Goal: Task Accomplishment & Management: Manage account settings

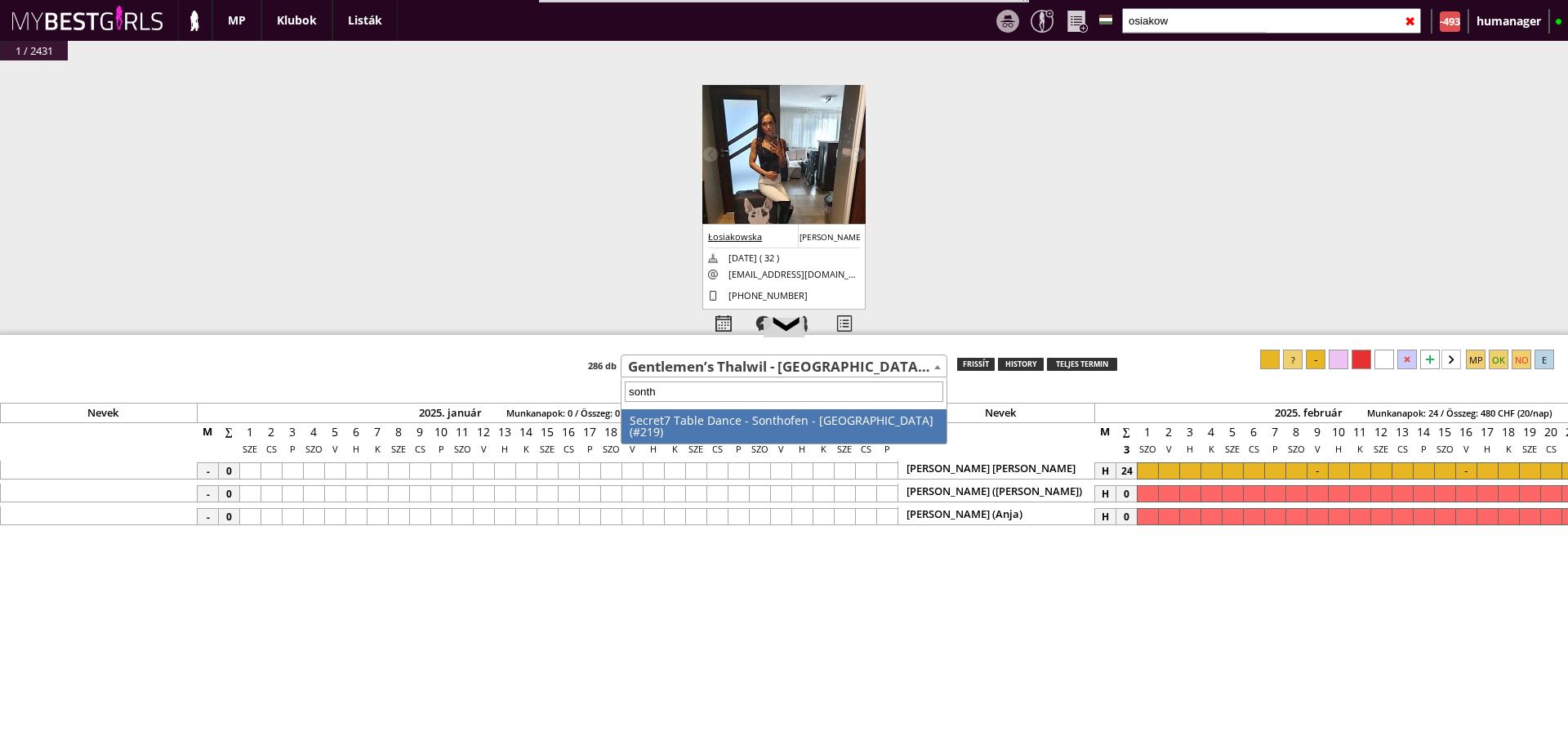
select select "219"
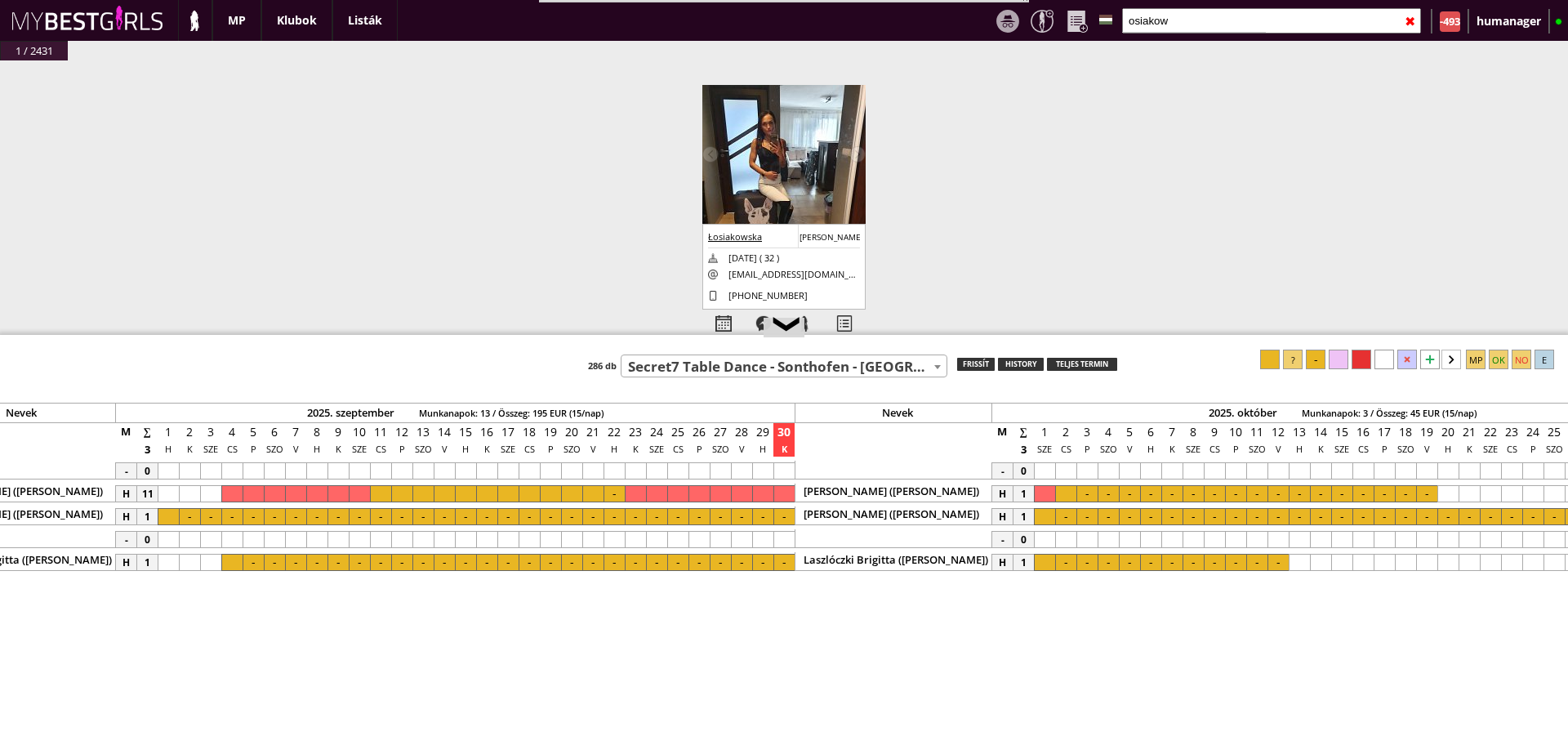
scroll to position [0, 6852]
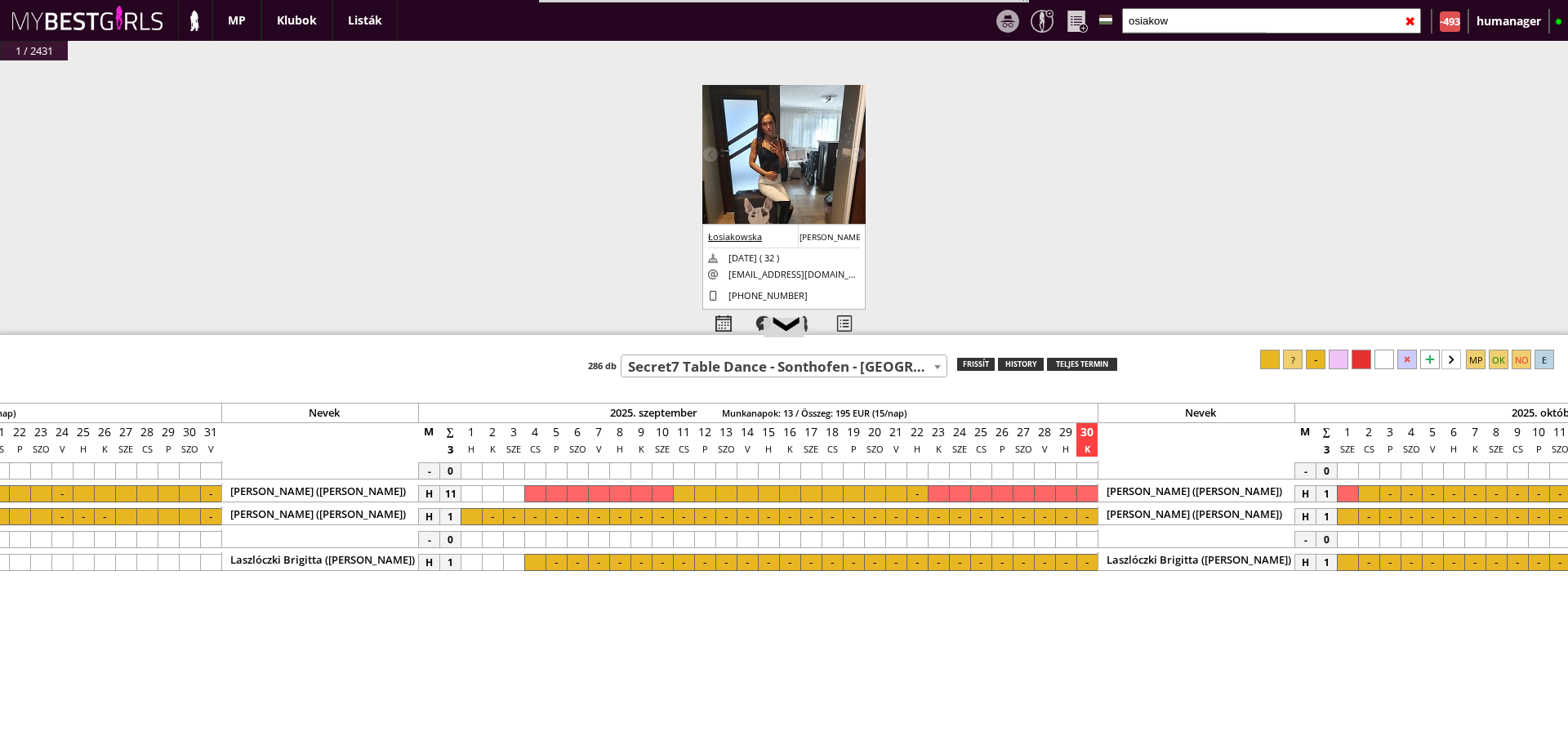
click at [479, 515] on div at bounding box center [471, 517] width 21 height 17
click at [1088, 518] on div at bounding box center [1087, 517] width 21 height 17
click at [1265, 363] on div at bounding box center [1269, 359] width 19 height 19
click at [749, 518] on div at bounding box center [746, 517] width 21 height 17
click at [791, 518] on div at bounding box center [789, 517] width 21 height 17
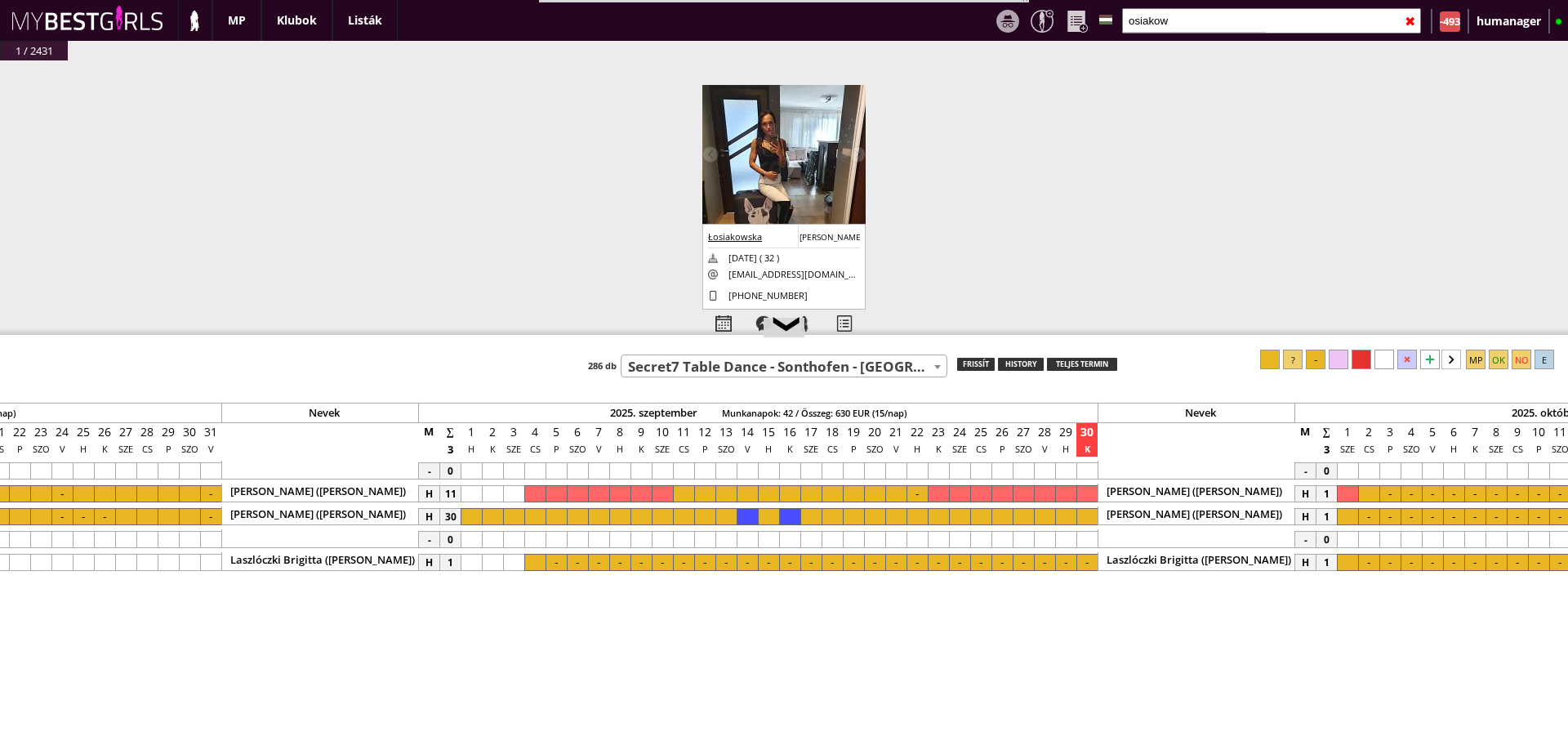
click at [1315, 364] on div at bounding box center [1315, 359] width 19 height 19
click at [893, 511] on div at bounding box center [896, 517] width 21 height 17
click at [943, 511] on div at bounding box center [938, 517] width 21 height 17
click at [1314, 358] on div at bounding box center [1315, 359] width 19 height 19
click at [1042, 518] on div at bounding box center [1044, 517] width 21 height 17
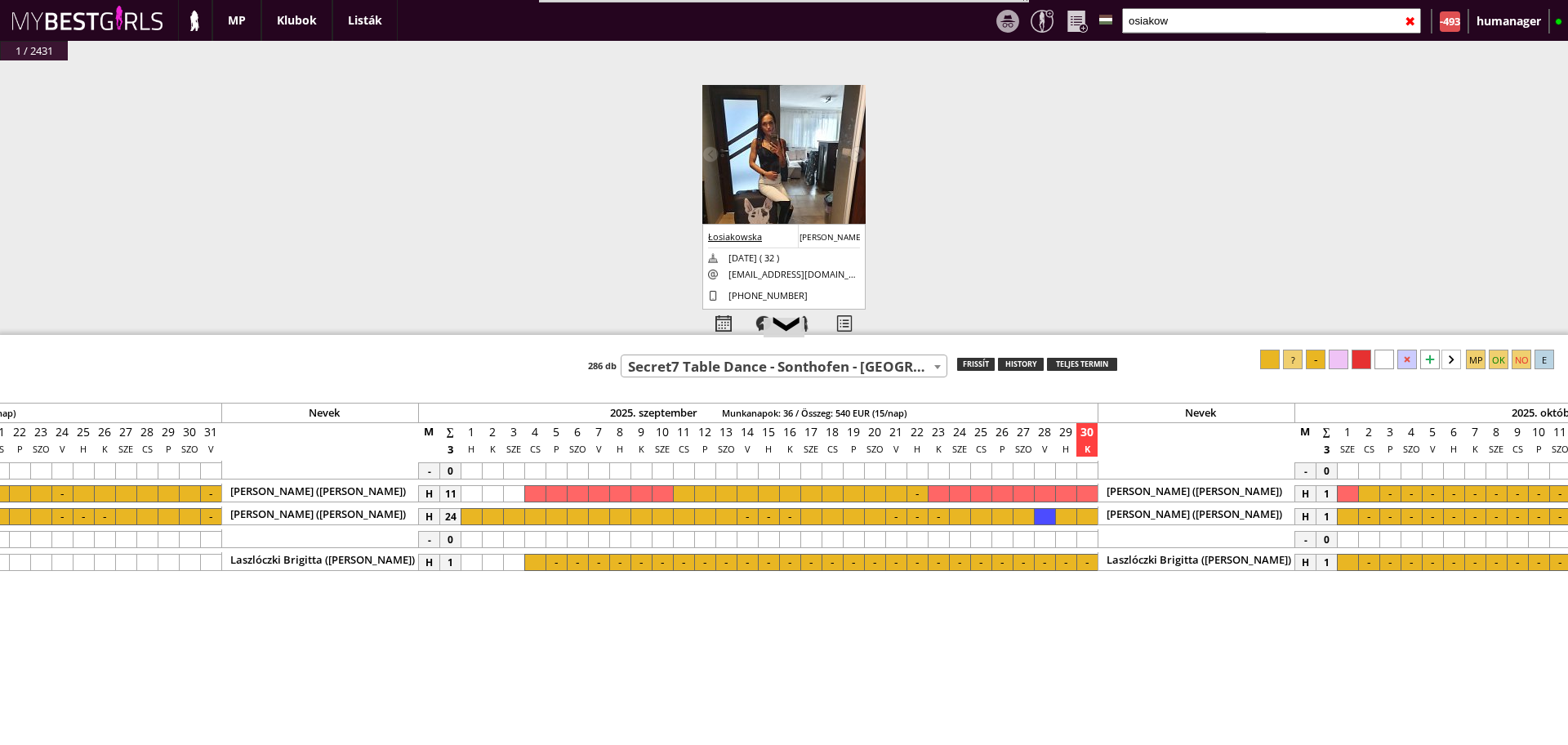
click at [1084, 518] on div at bounding box center [1087, 517] width 21 height 17
click at [1323, 353] on div at bounding box center [1315, 359] width 19 height 19
click at [593, 515] on div at bounding box center [598, 517] width 21 height 17
click at [661, 511] on div at bounding box center [662, 517] width 21 height 17
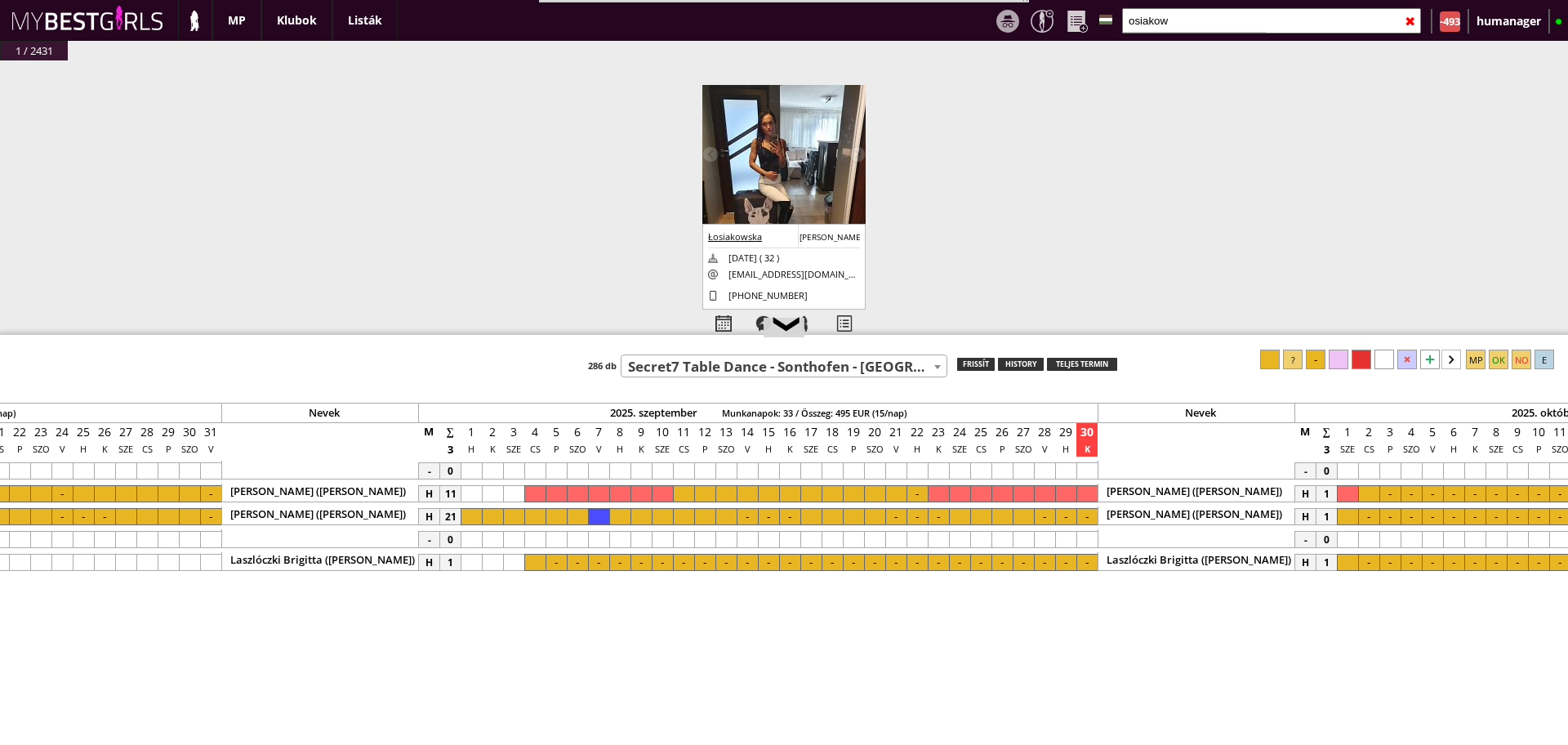
click at [642, 516] on div at bounding box center [641, 517] width 21 height 17
click at [1317, 353] on div at bounding box center [1315, 359] width 19 height 19
click at [475, 518] on div at bounding box center [471, 517] width 21 height 17
click at [497, 515] on div at bounding box center [492, 517] width 21 height 17
click at [1311, 360] on div at bounding box center [1315, 359] width 19 height 19
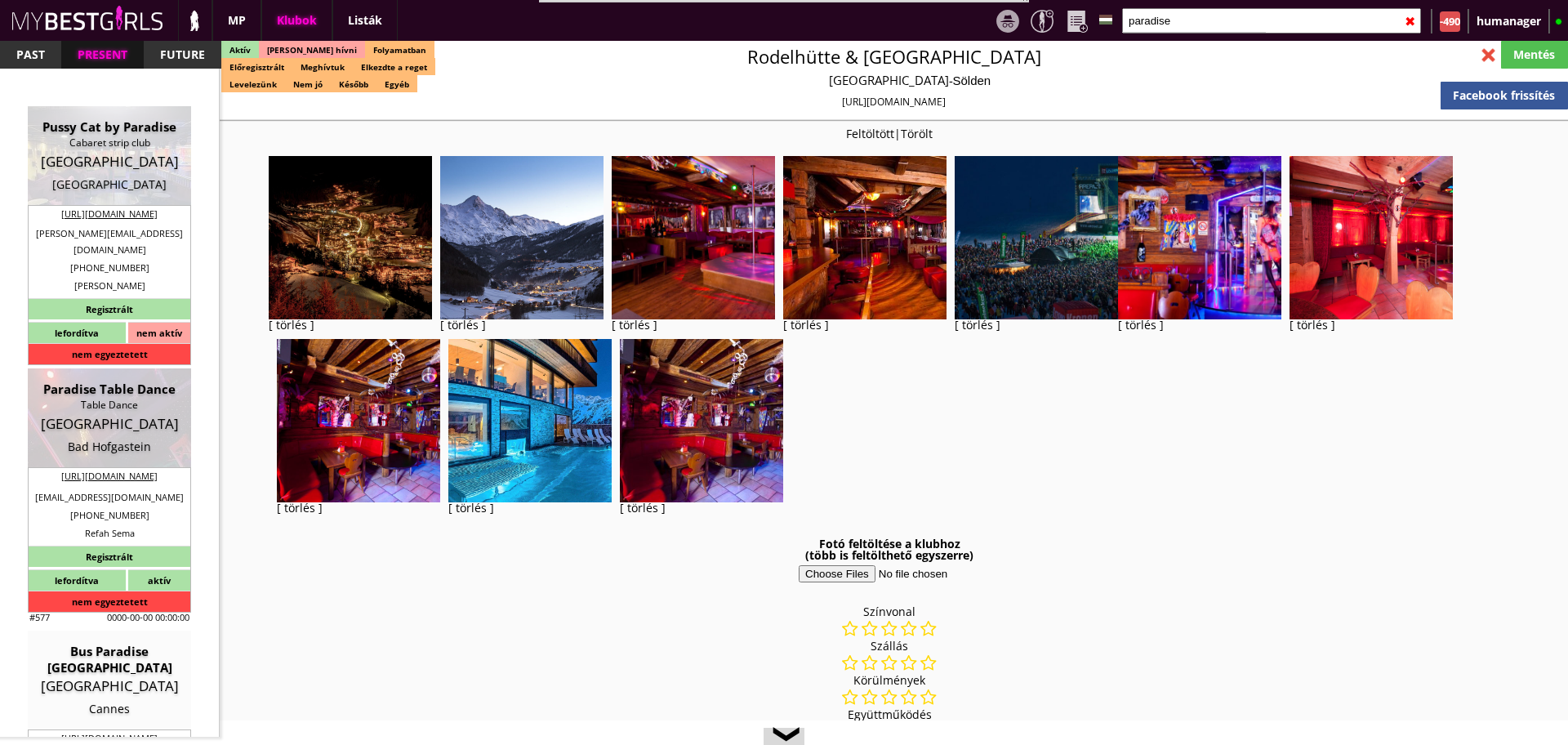
select select "14"
select select "reg"
select select "months"
select select "weeks"
select select "0"
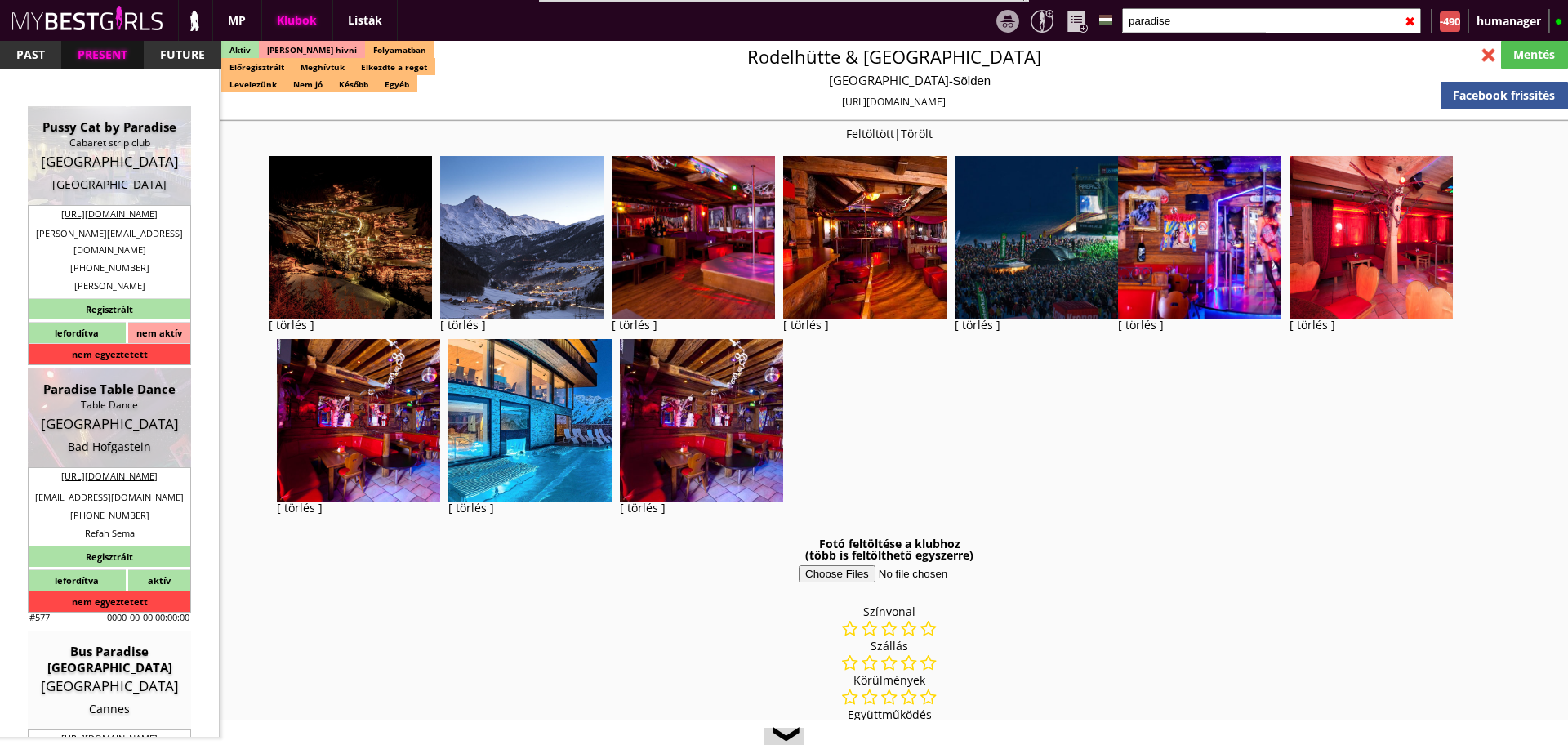
select select "0"
click at [783, 728] on div "❮" at bounding box center [784, 738] width 41 height 19
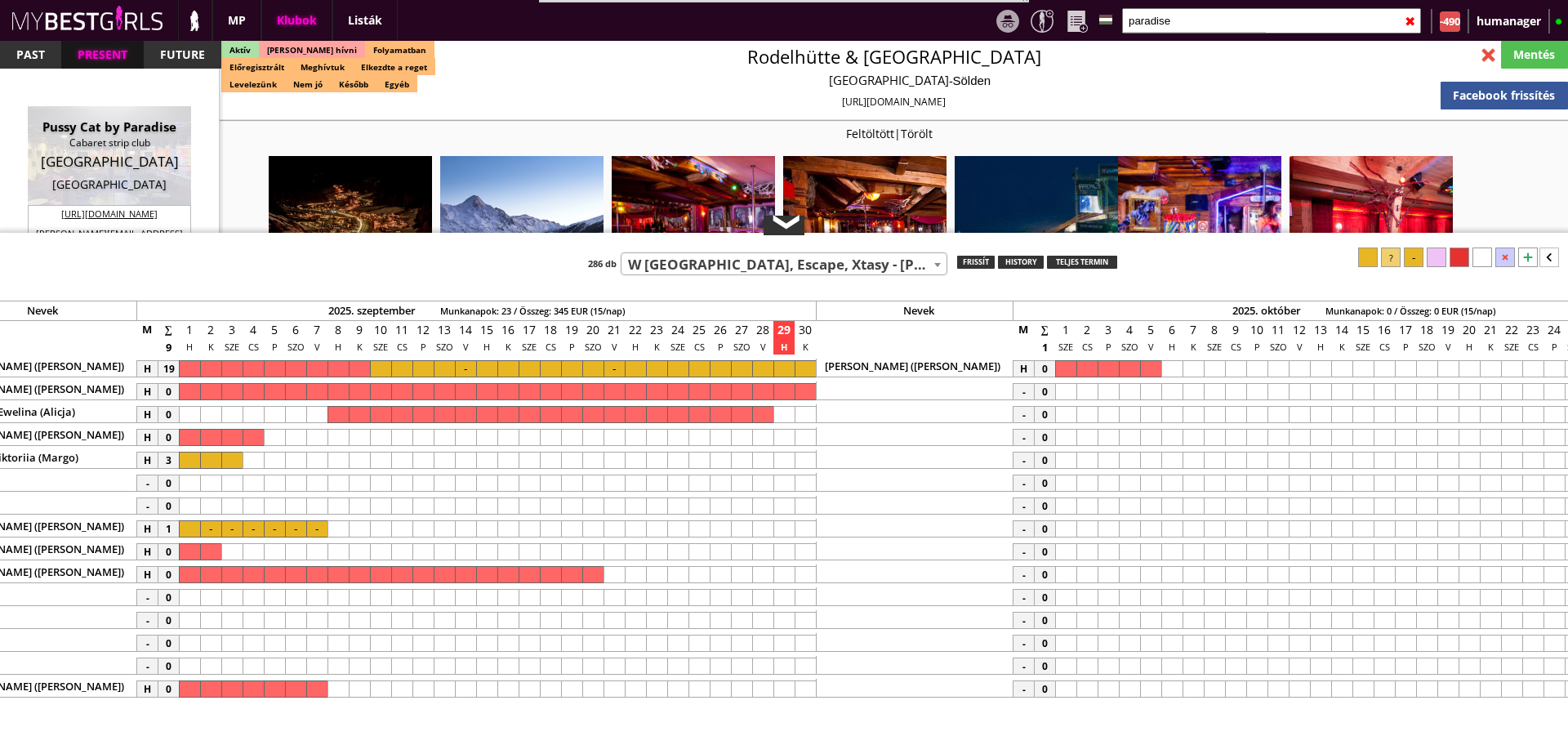
scroll to position [3481, 0]
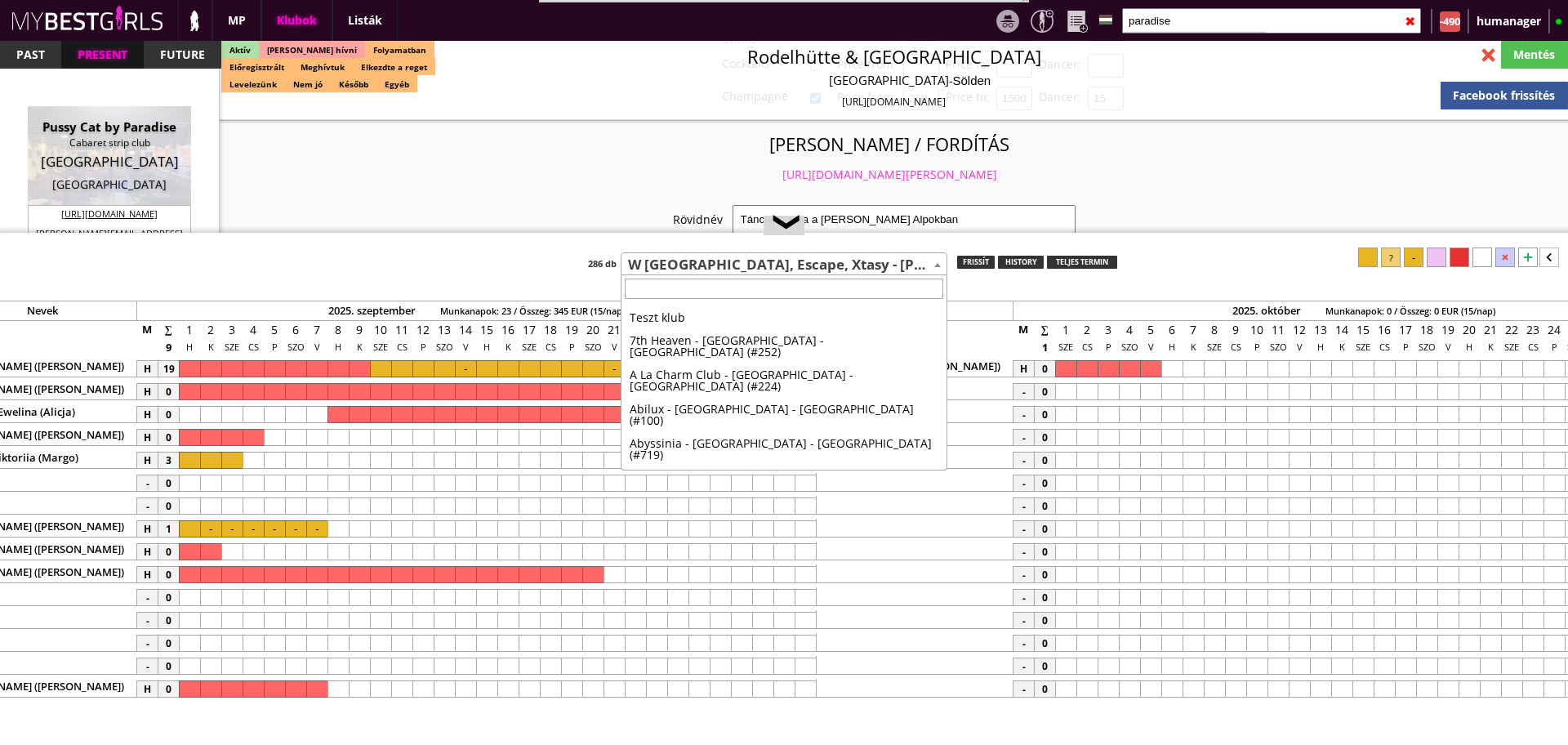
click at [695, 256] on span "W [GEOGRAPHIC_DATA], Escape, Xtasy - [PERSON_NAME] - [GEOGRAPHIC_DATA] (#14)" at bounding box center [784, 264] width 325 height 23
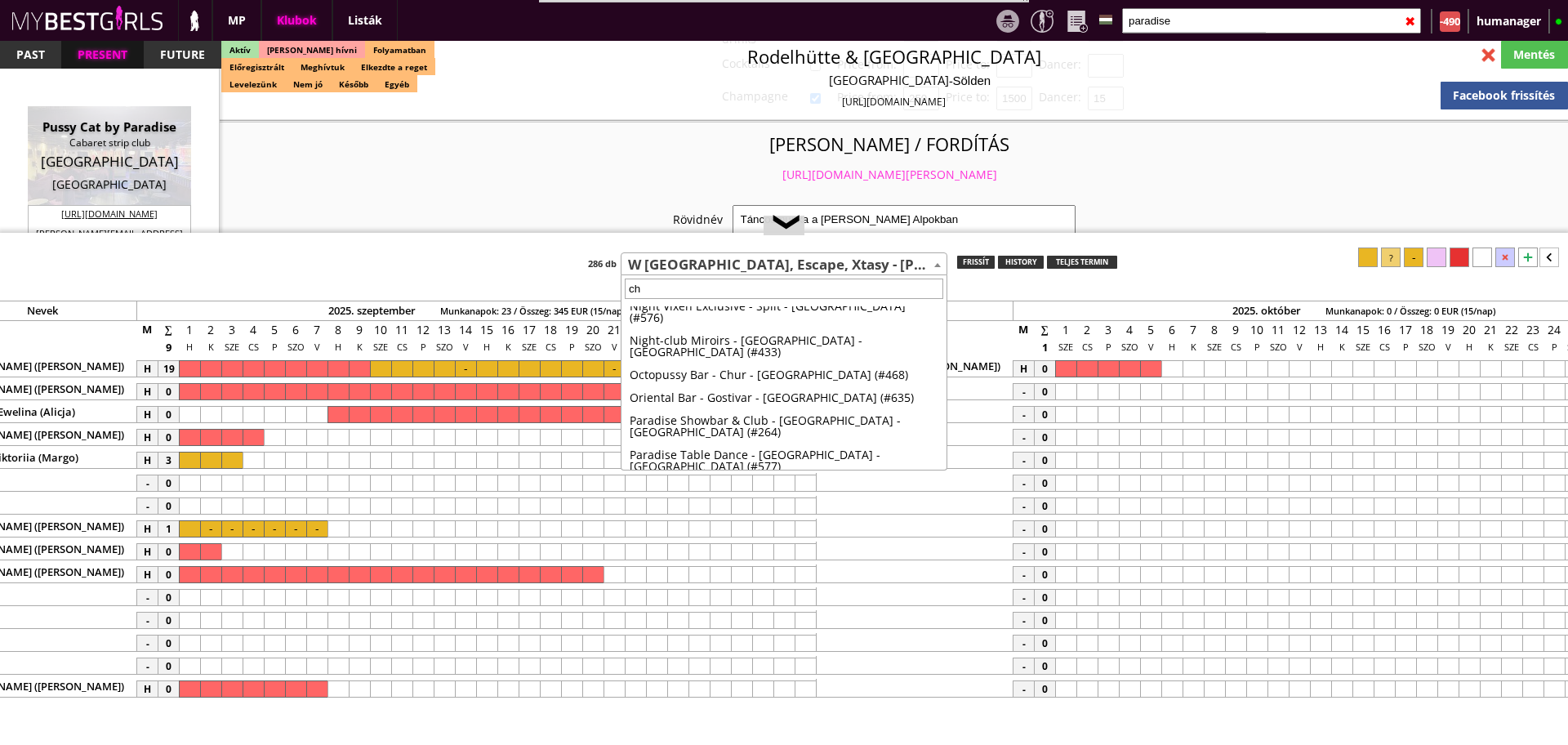
scroll to position [0, 0]
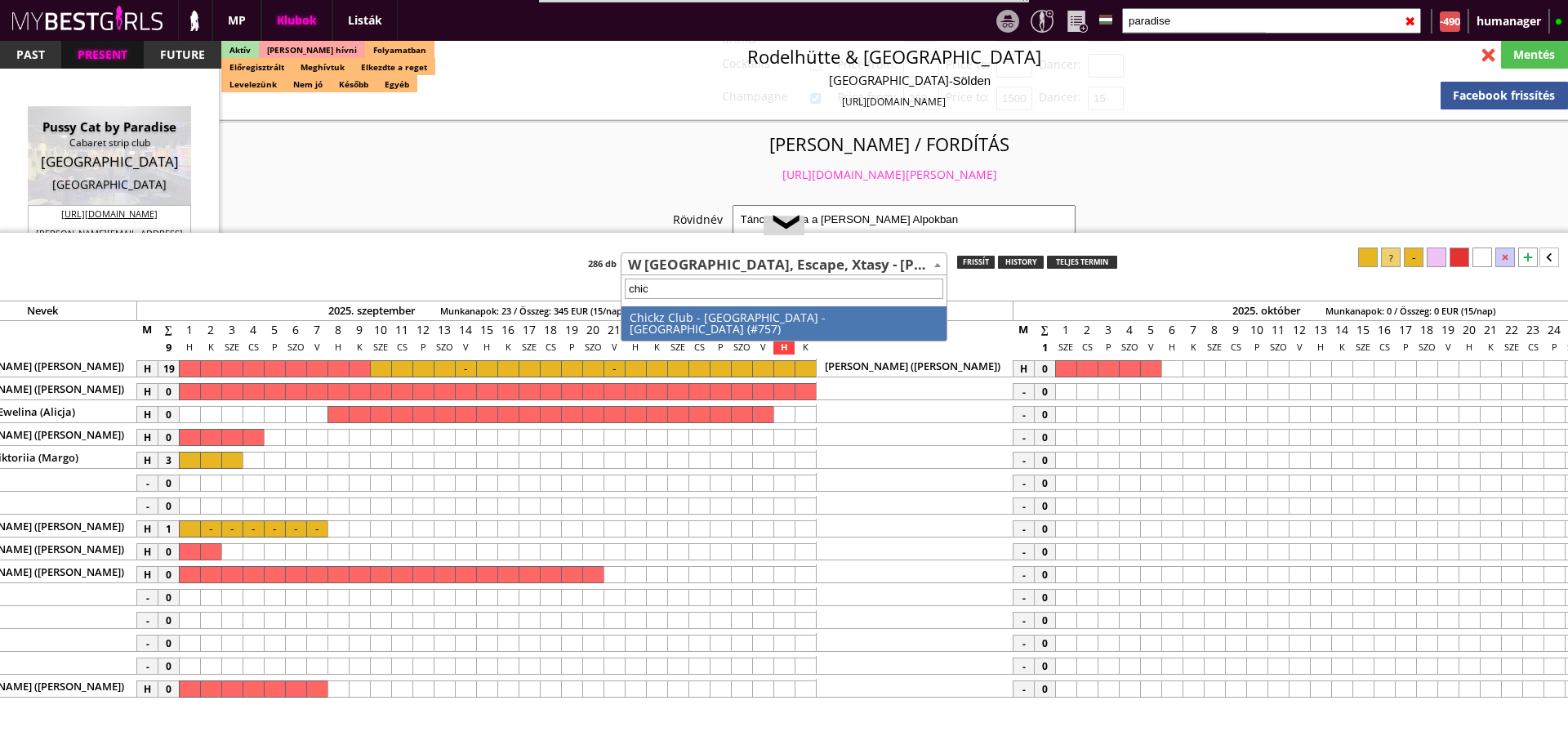
type input "chick"
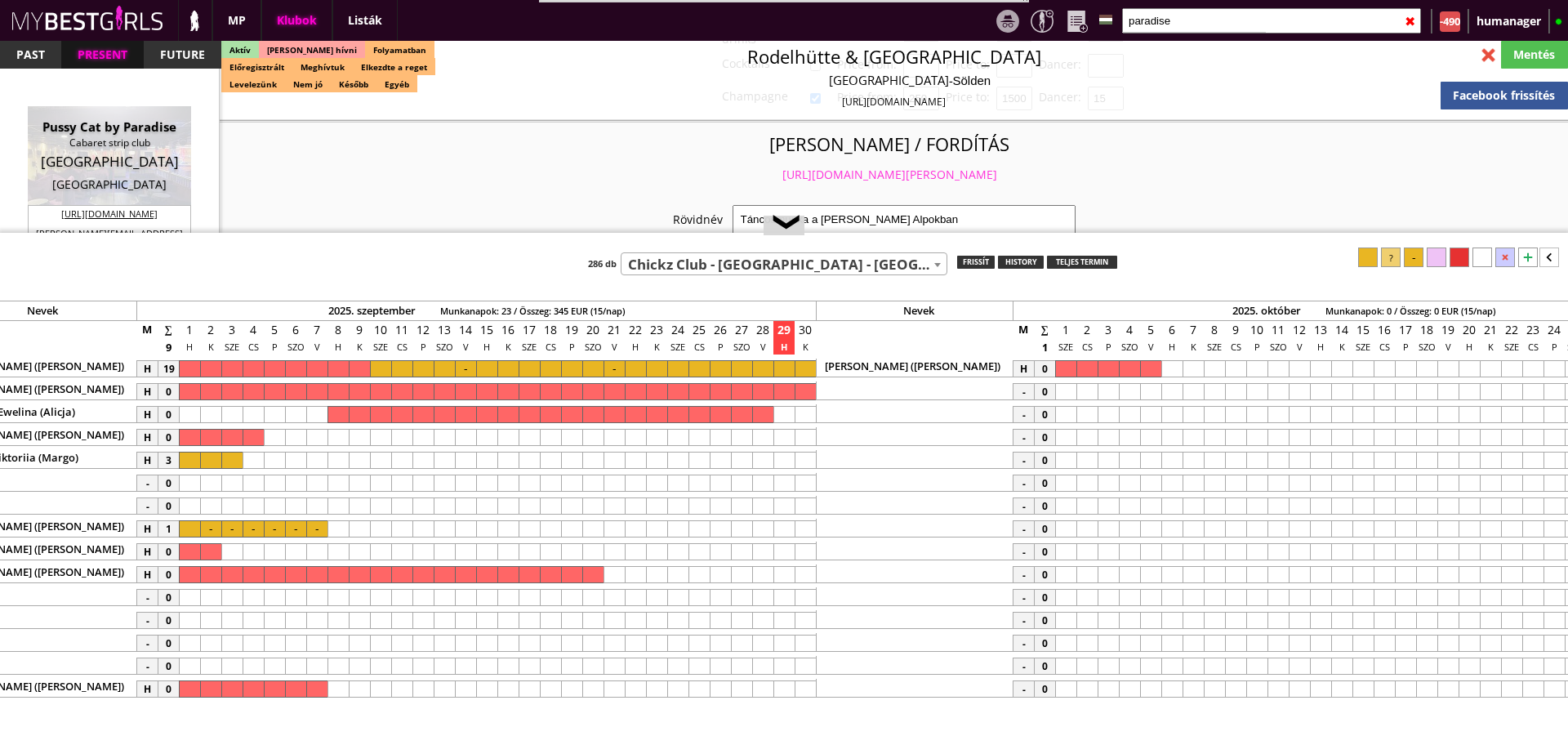
select select "757"
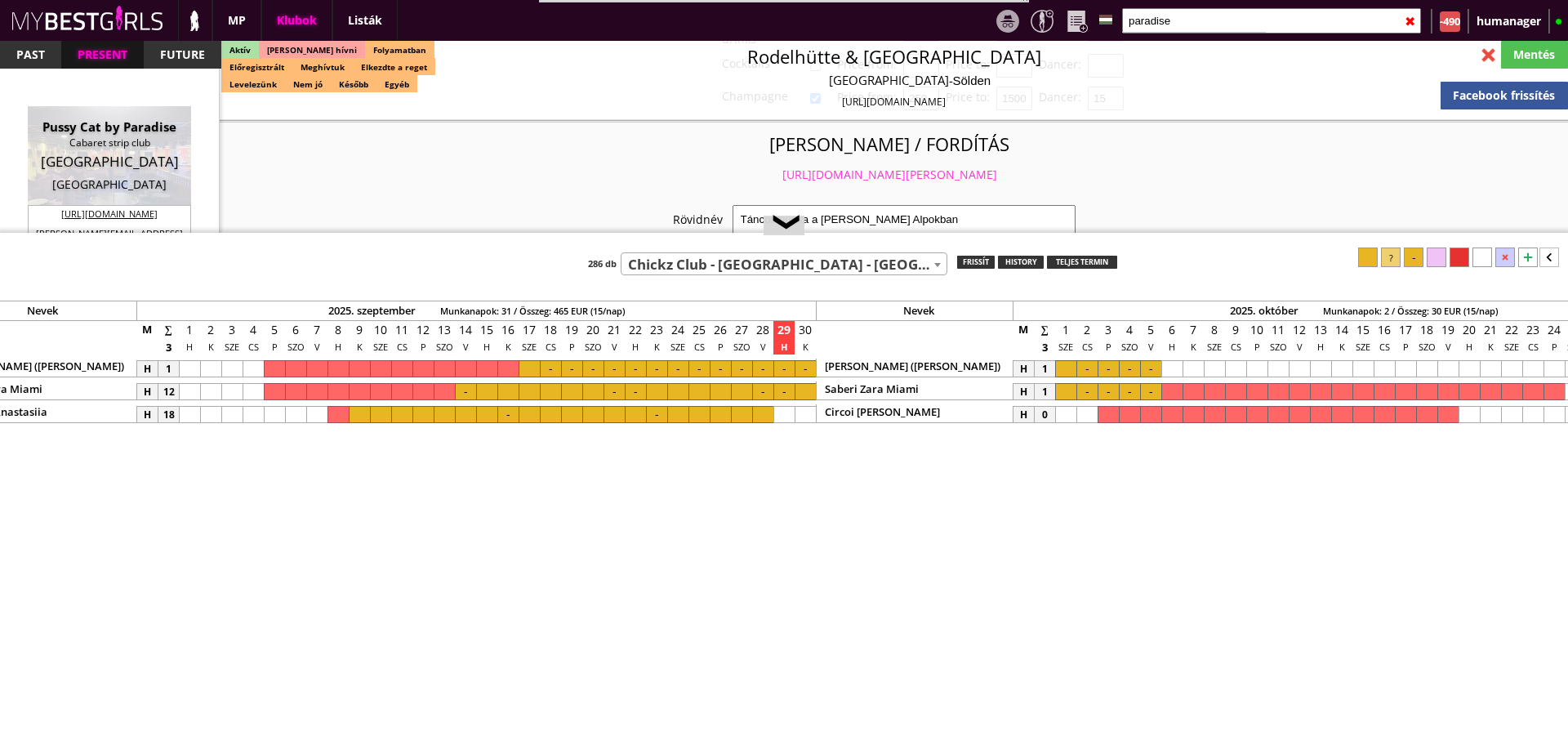
scroll to position [0, 7078]
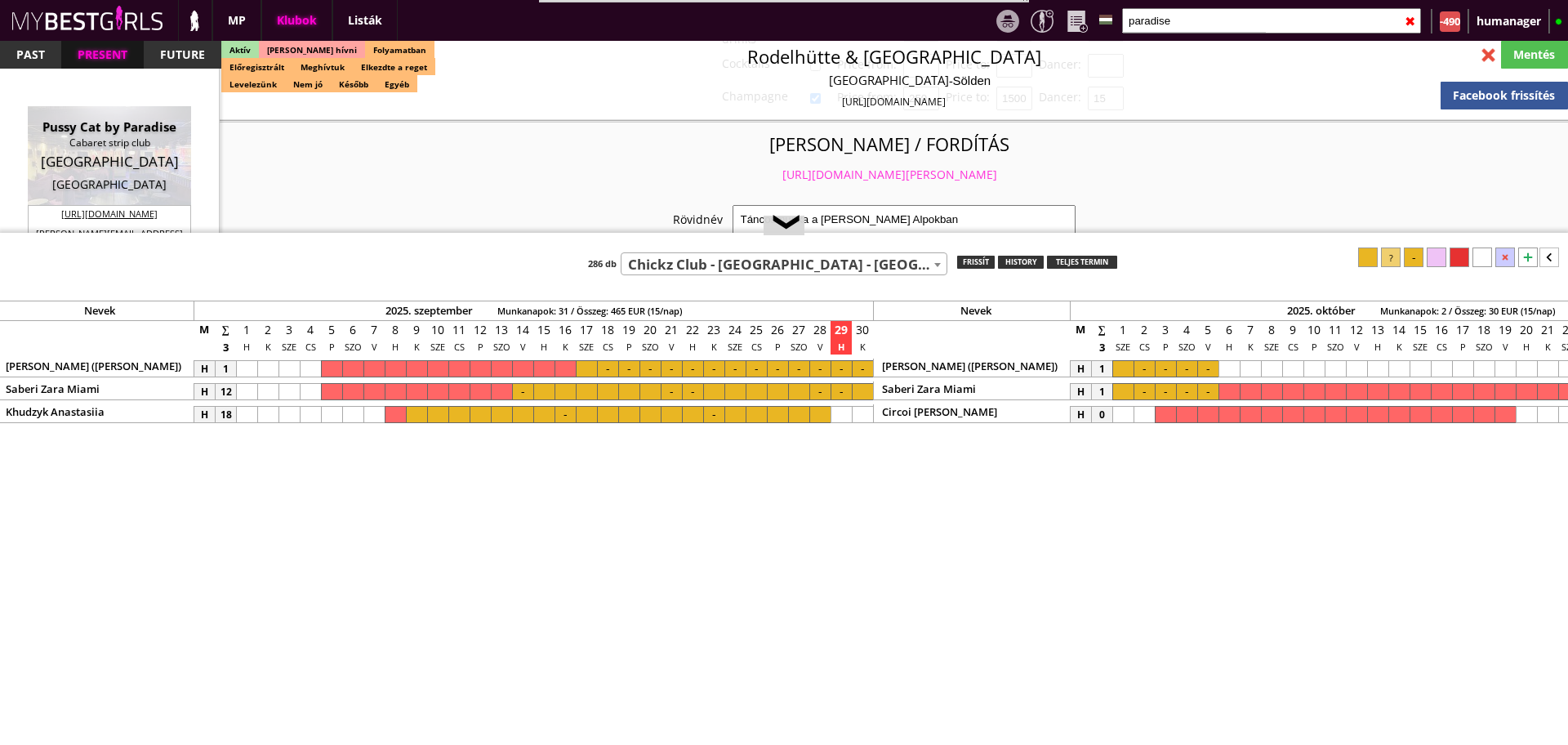
click at [592, 372] on div at bounding box center [586, 368] width 21 height 17
click at [858, 373] on div at bounding box center [862, 368] width 21 height 17
click at [1369, 258] on div at bounding box center [1368, 257] width 19 height 19
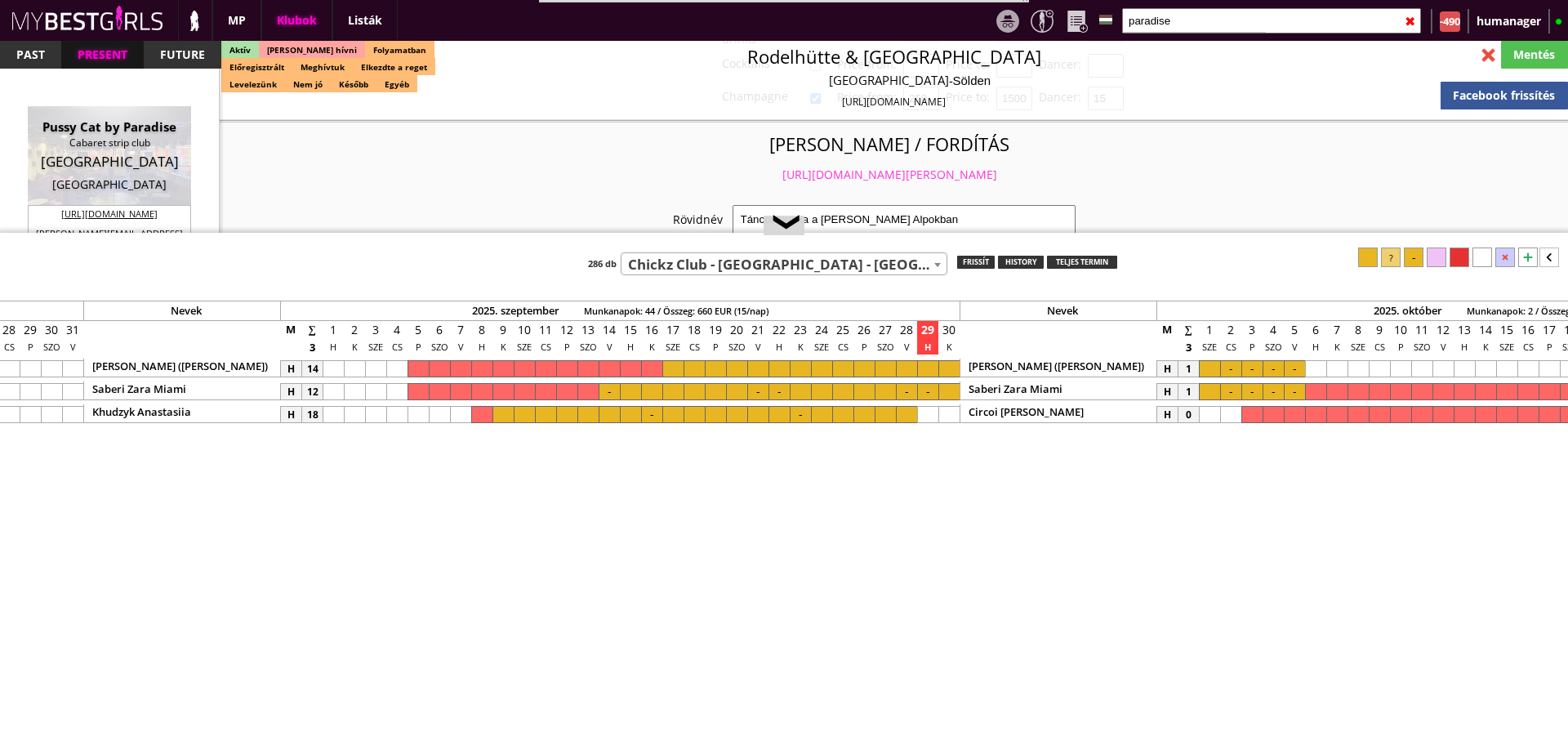
scroll to position [0, 6977]
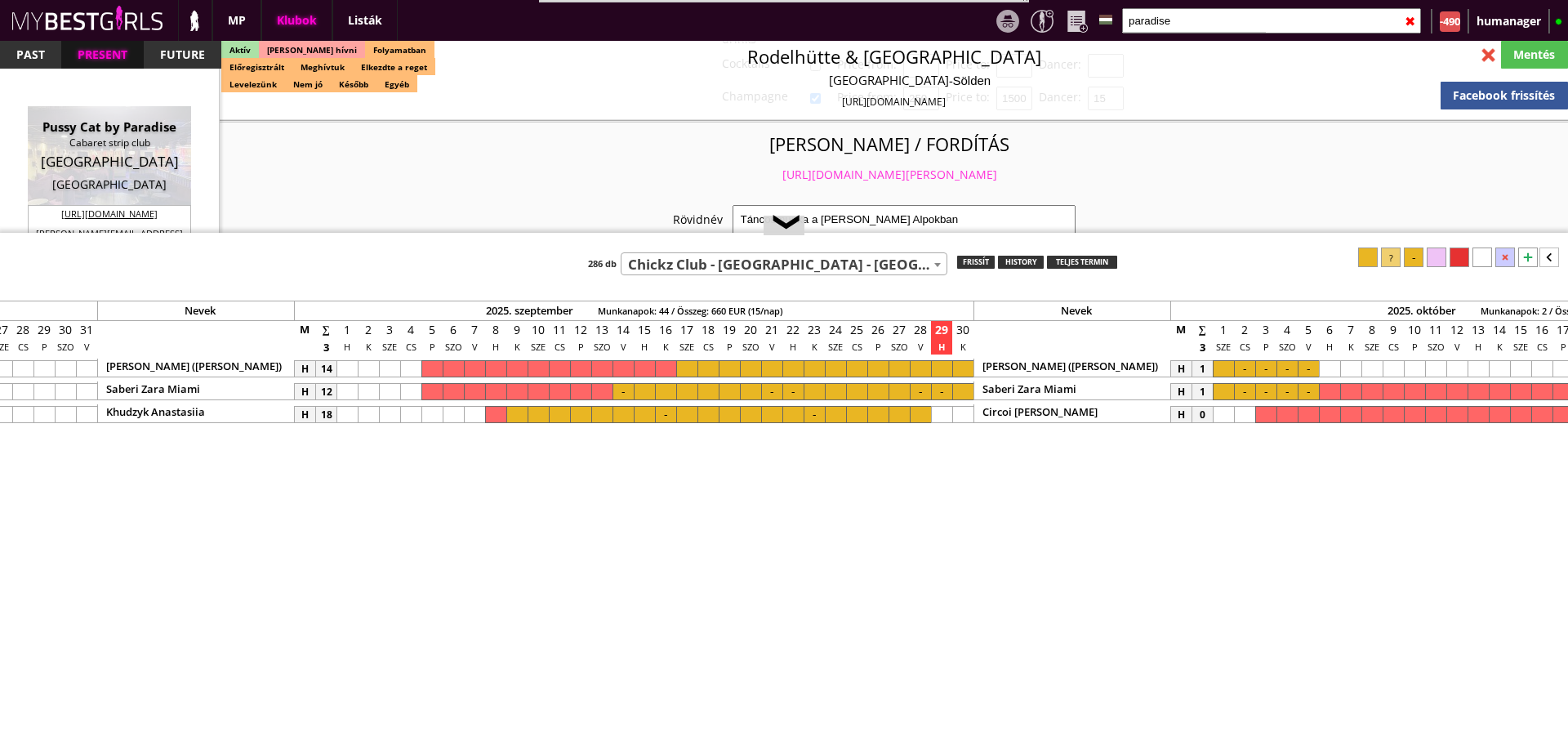
click at [911, 366] on div at bounding box center [920, 368] width 21 height 17
click at [942, 366] on div at bounding box center [941, 368] width 21 height 17
click at [1410, 257] on div at bounding box center [1413, 257] width 19 height 19
click at [770, 361] on div at bounding box center [771, 368] width 21 height 17
click at [791, 364] on div at bounding box center [793, 368] width 21 height 17
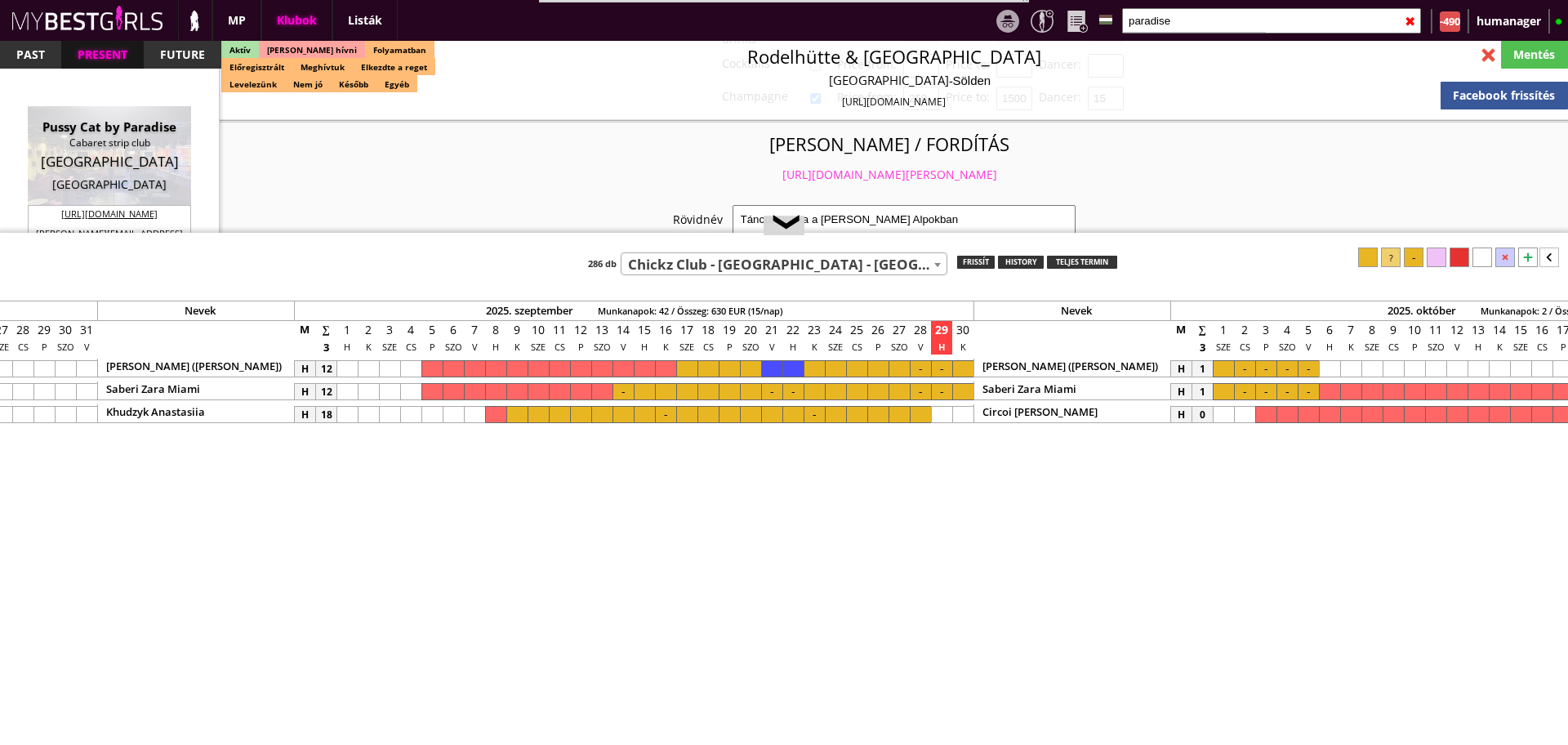
click at [1421, 256] on div at bounding box center [1413, 257] width 19 height 19
click at [803, 366] on div at bounding box center [793, 368] width 21 height 17
click at [799, 366] on div at bounding box center [793, 368] width 21 height 17
click at [813, 367] on div at bounding box center [814, 368] width 21 height 17
click at [834, 367] on div at bounding box center [835, 368] width 21 height 17
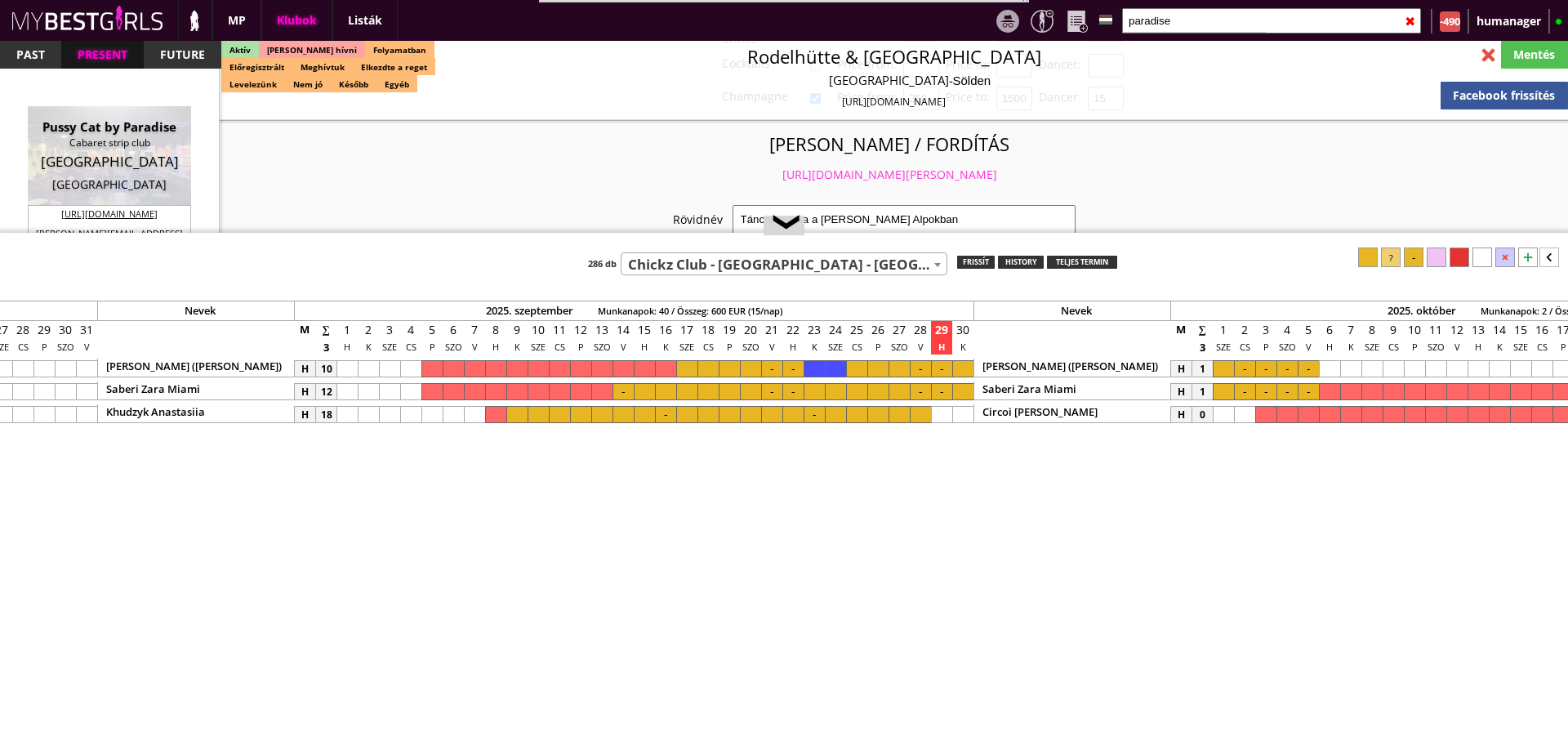
click at [1420, 257] on div at bounding box center [1413, 257] width 19 height 19
